Goal: Transaction & Acquisition: Purchase product/service

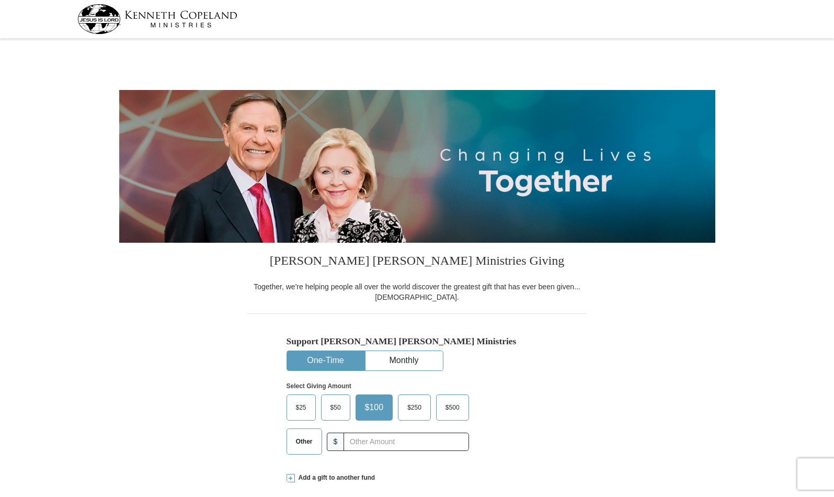
select select "TX"
click at [333, 353] on button "One-Time" at bounding box center [325, 360] width 77 height 19
click at [337, 408] on span "$50" at bounding box center [335, 407] width 21 height 16
click at [0, 0] on input "$50" at bounding box center [0, 0] width 0 height 0
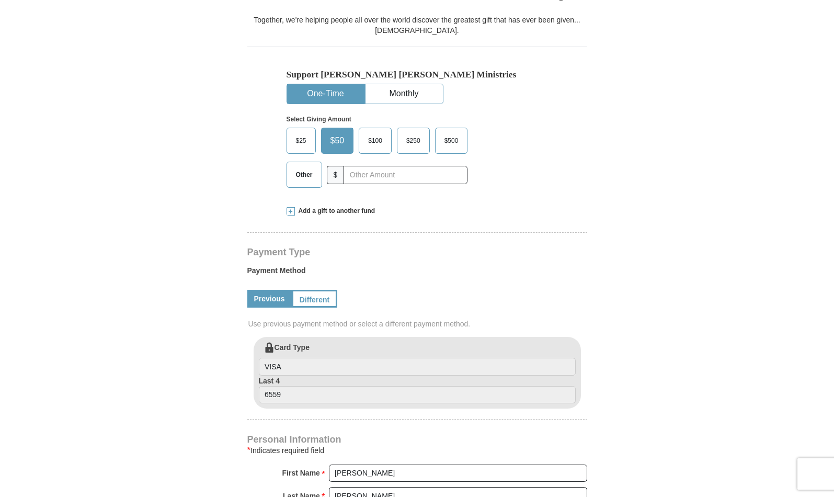
scroll to position [320, 0]
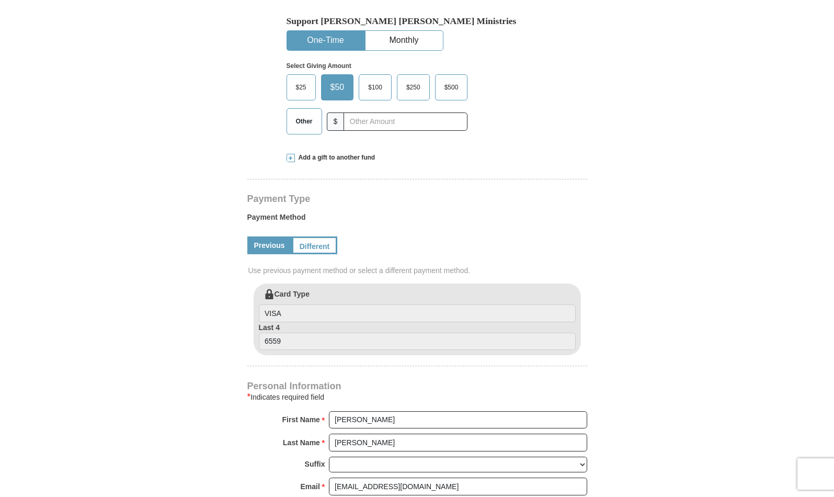
click at [269, 244] on link "Previous" at bounding box center [269, 245] width 44 height 18
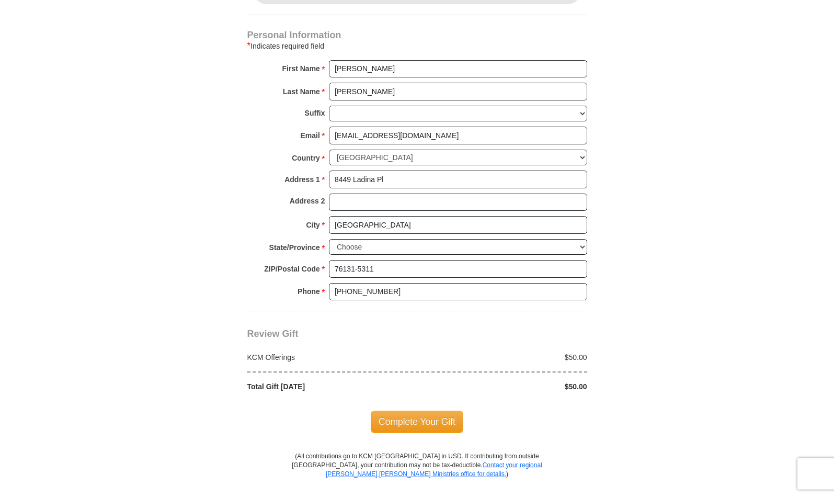
scroll to position [693, 0]
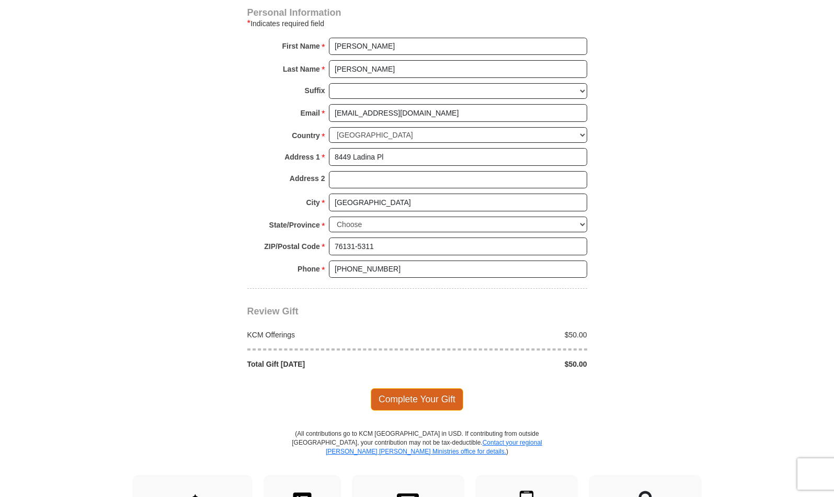
click at [419, 398] on span "Complete Your Gift" at bounding box center [417, 399] width 93 height 22
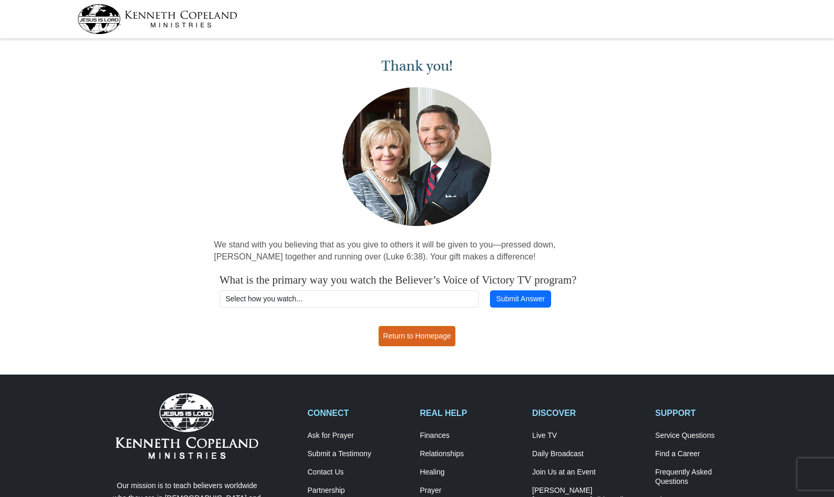
click at [421, 334] on link "Return to Homepage" at bounding box center [416, 336] width 77 height 20
